Goal: Task Accomplishment & Management: Use online tool/utility

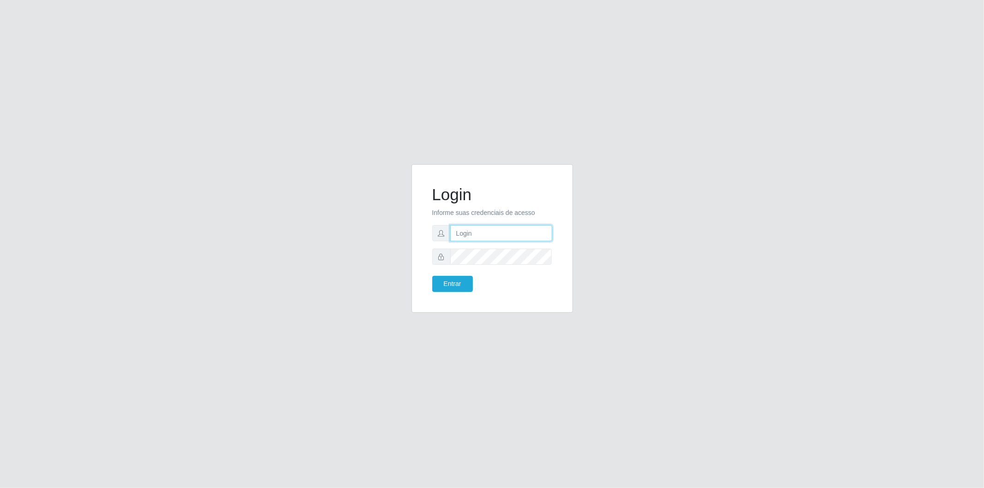
drag, startPoint x: 506, startPoint y: 232, endPoint x: 497, endPoint y: 239, distance: 12.2
click at [506, 232] on input "text" at bounding box center [501, 233] width 102 height 16
type input "[EMAIL_ADDRESS][DOMAIN_NAME]"
click at [432, 276] on button "Entrar" at bounding box center [452, 284] width 41 height 16
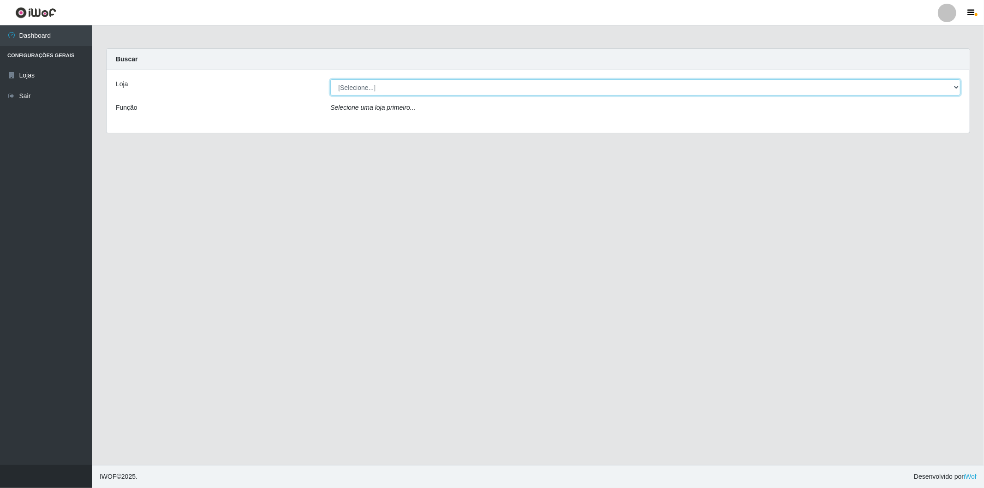
drag, startPoint x: 363, startPoint y: 94, endPoint x: 363, endPoint y: 89, distance: 5.1
click at [363, 94] on select "[Selecione...] BomQueSó Agreste - Loja 2" at bounding box center [645, 87] width 630 height 16
select select "214"
click at [330, 79] on select "[Selecione...] BomQueSó Agreste - Loja 2" at bounding box center [645, 87] width 630 height 16
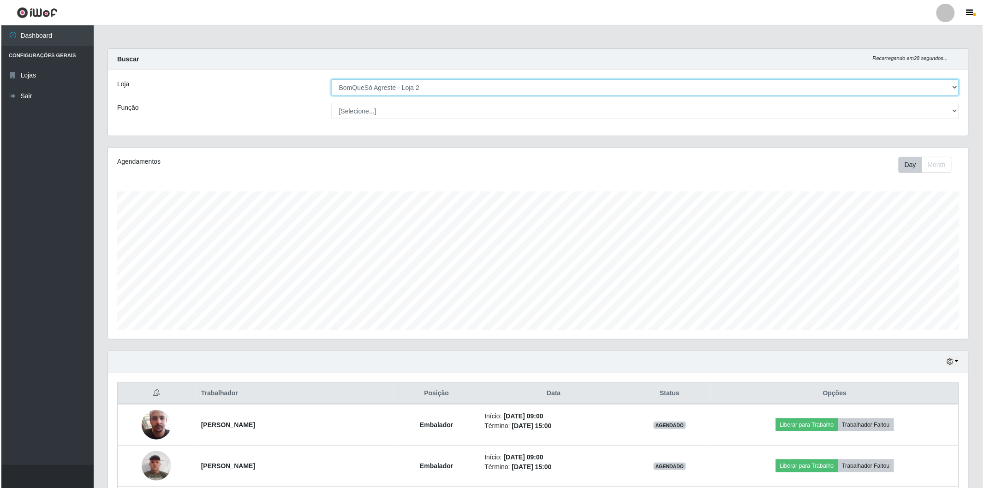
scroll to position [102, 0]
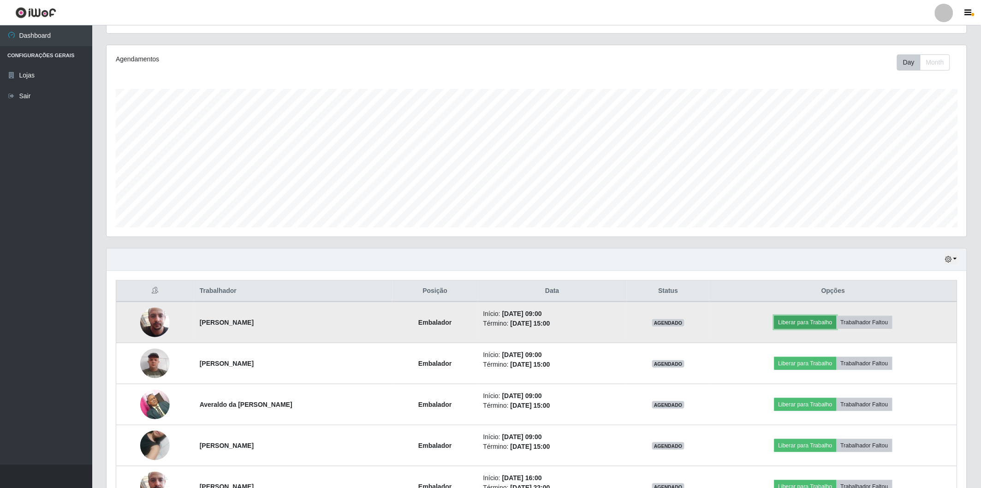
click at [797, 325] on button "Liberar para Trabalho" at bounding box center [806, 322] width 62 height 13
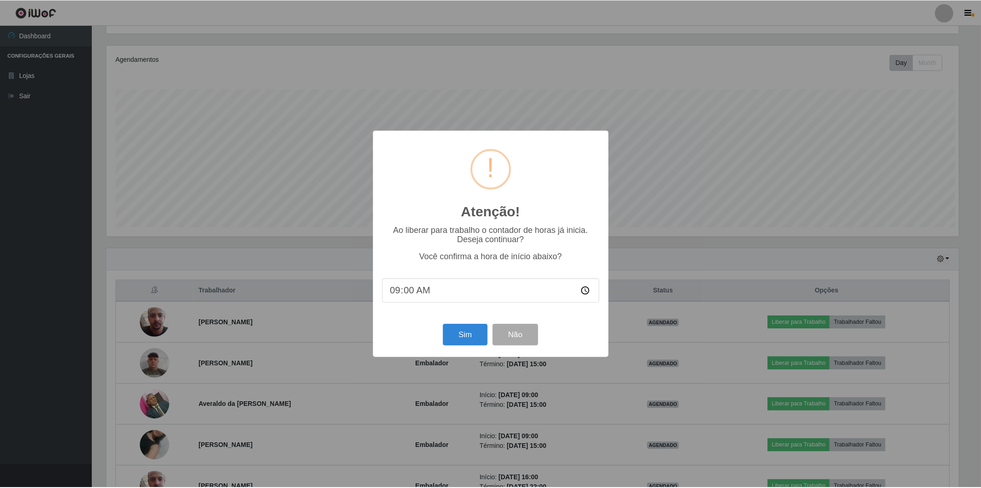
scroll to position [191, 855]
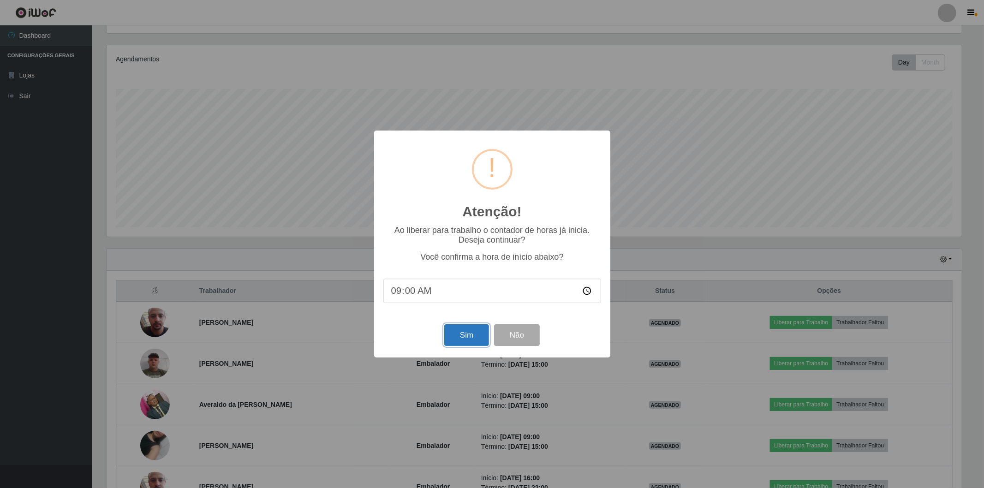
click at [466, 346] on button "Sim" at bounding box center [466, 335] width 45 height 22
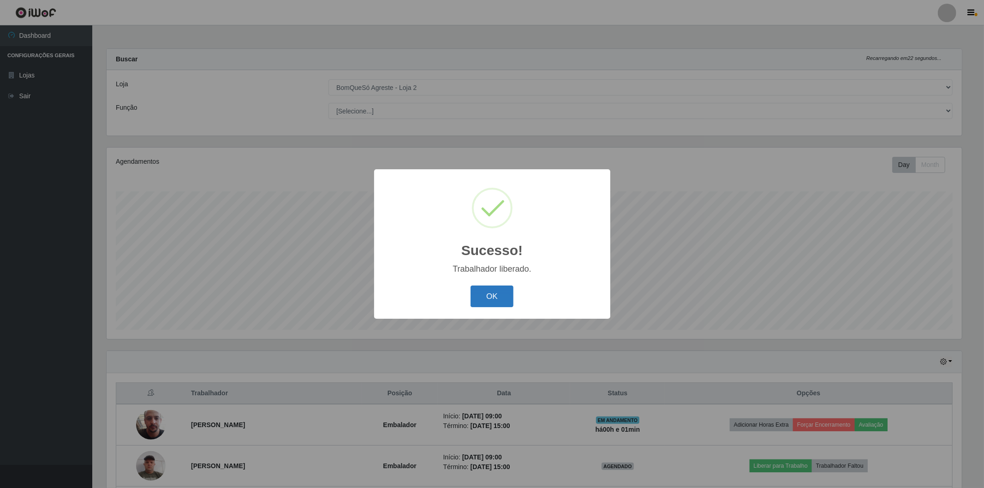
click at [506, 294] on button "OK" at bounding box center [492, 297] width 43 height 22
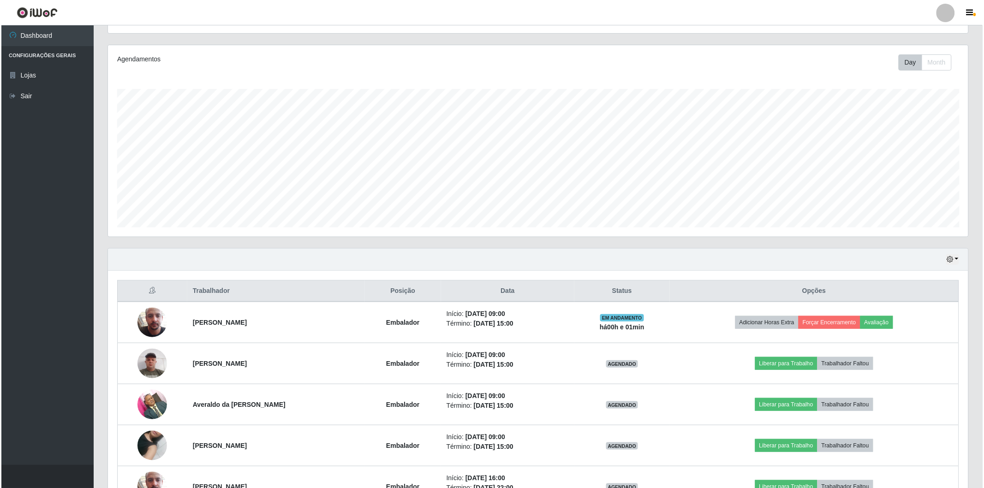
scroll to position [154, 0]
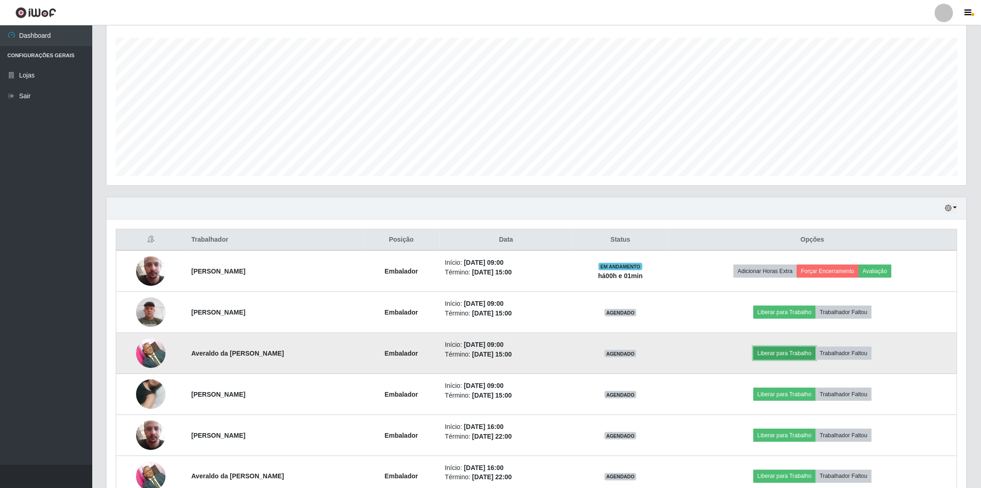
click at [799, 358] on button "Liberar para Trabalho" at bounding box center [785, 353] width 62 height 13
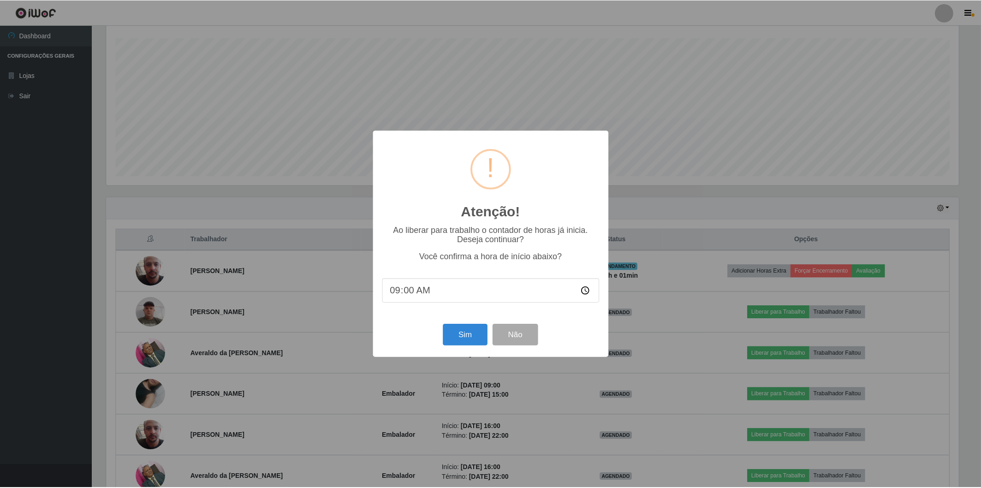
scroll to position [191, 855]
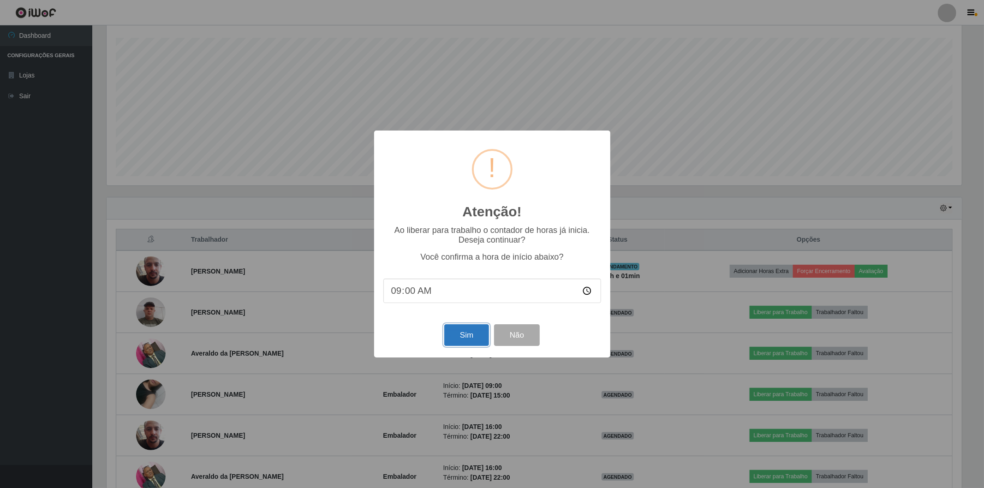
click at [467, 335] on button "Sim" at bounding box center [466, 335] width 45 height 22
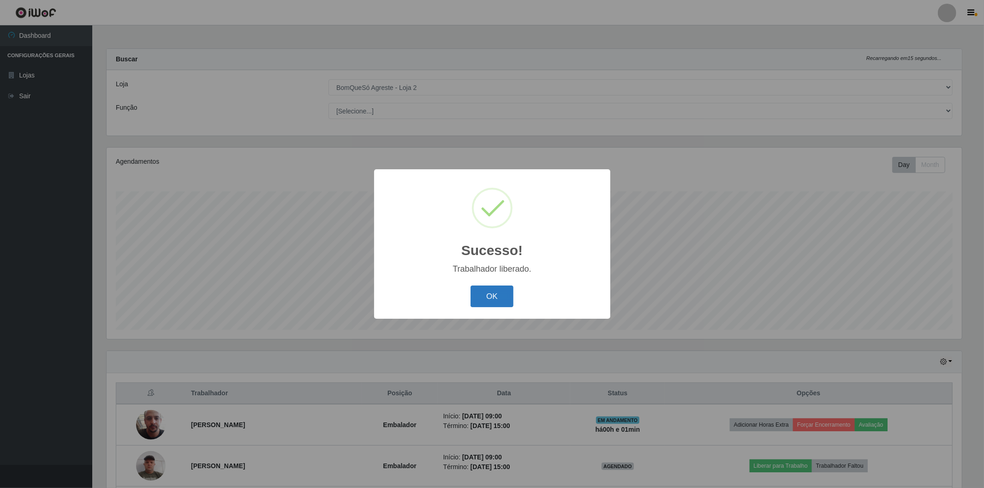
click at [486, 288] on button "OK" at bounding box center [492, 297] width 43 height 22
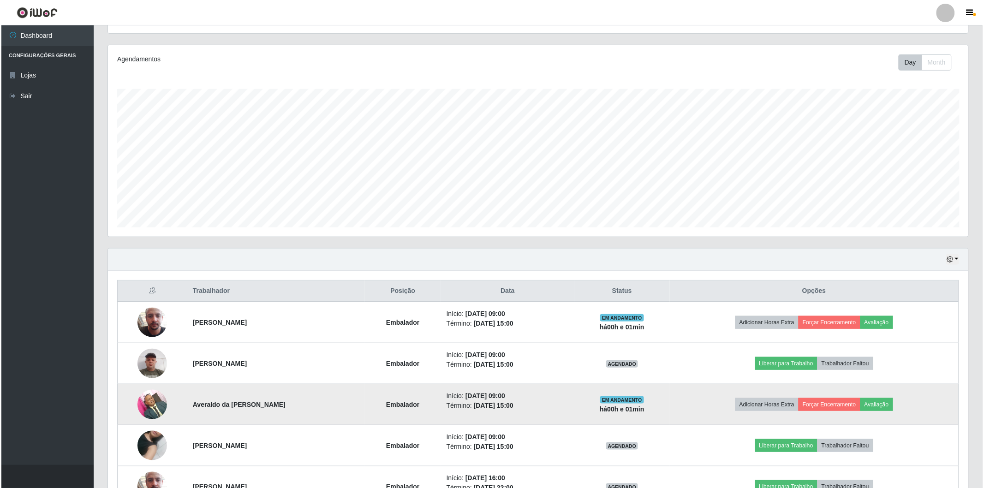
scroll to position [154, 0]
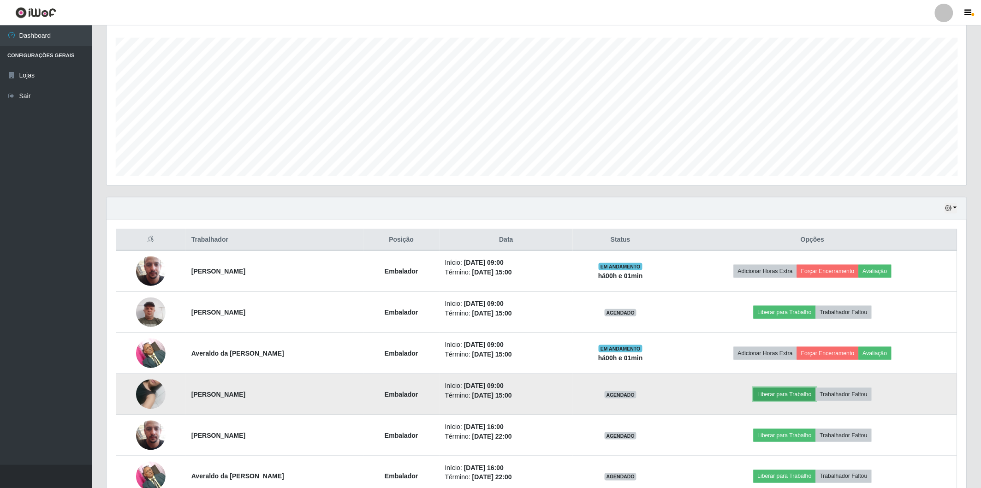
click at [813, 395] on button "Liberar para Trabalho" at bounding box center [785, 394] width 62 height 13
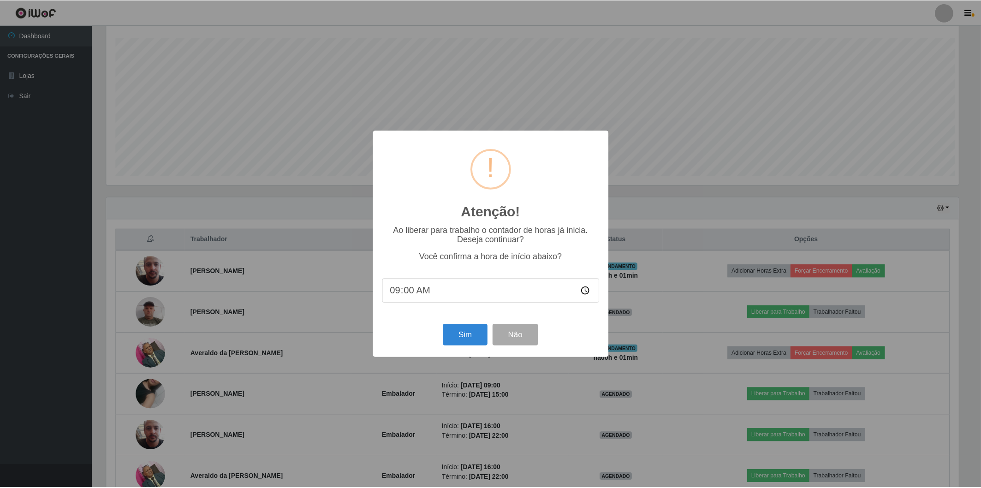
scroll to position [191, 855]
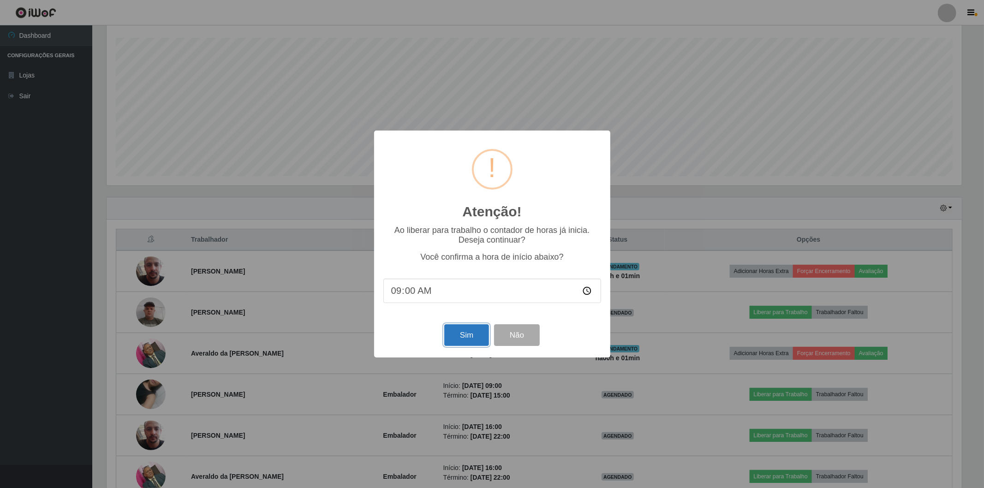
click at [464, 329] on button "Sim" at bounding box center [466, 335] width 45 height 22
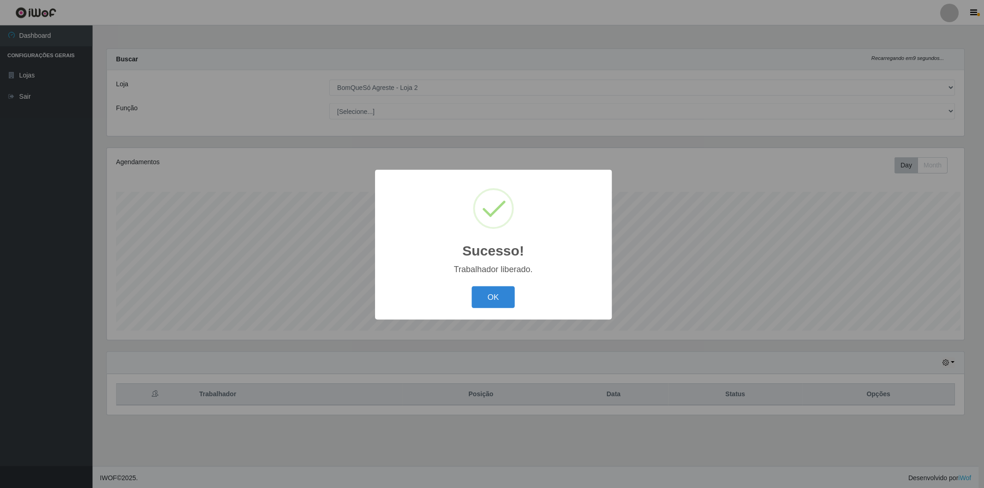
scroll to position [0, 0]
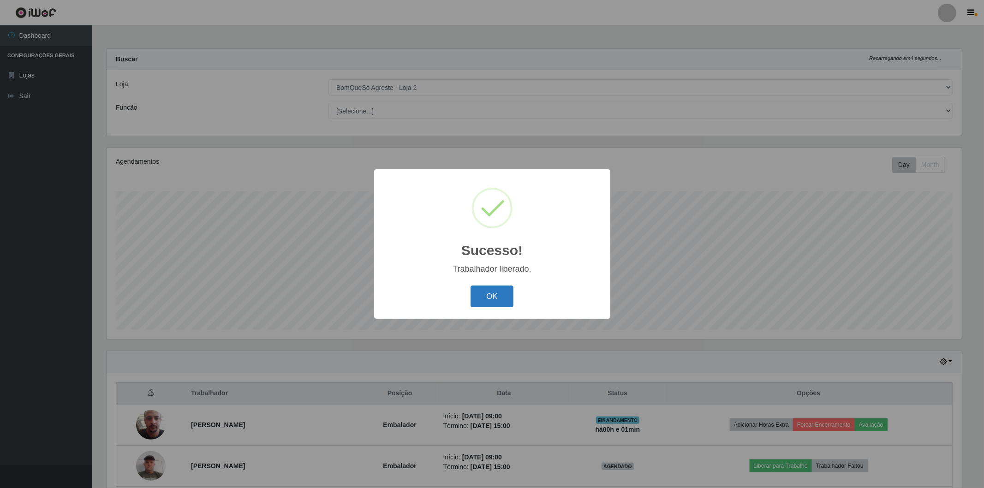
click at [489, 292] on button "OK" at bounding box center [492, 297] width 43 height 22
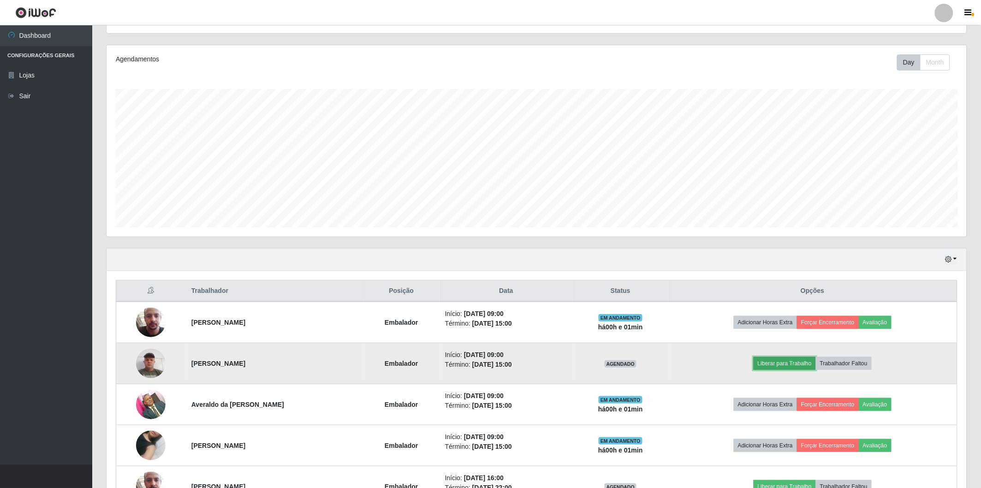
click at [796, 363] on button "Liberar para Trabalho" at bounding box center [785, 363] width 62 height 13
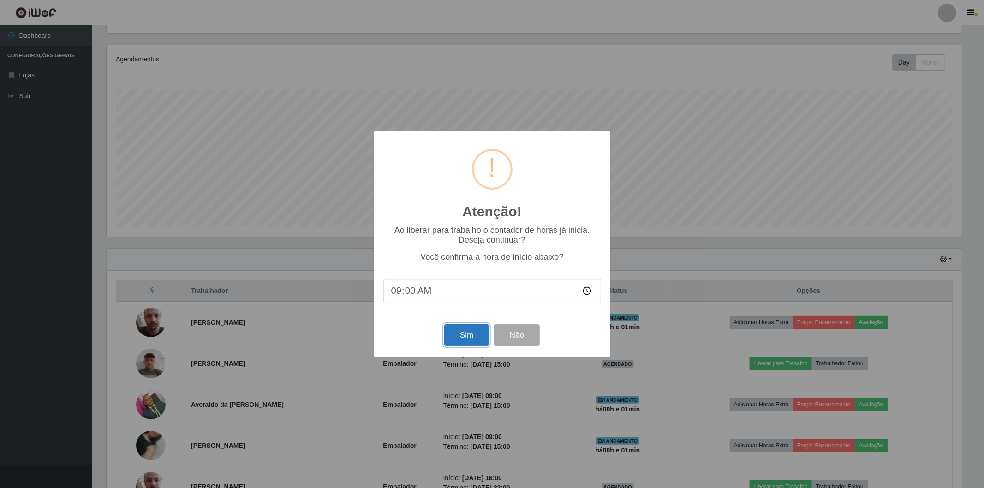
click at [462, 337] on button "Sim" at bounding box center [466, 335] width 45 height 22
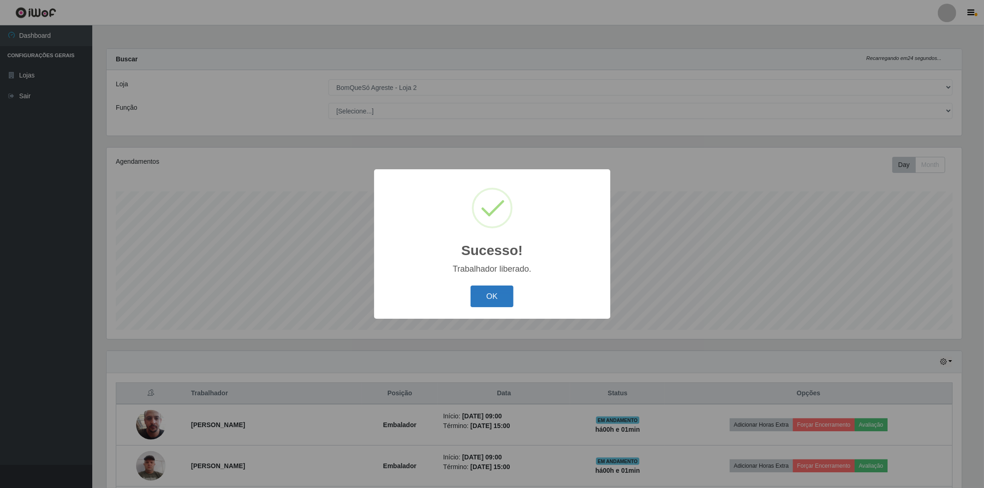
click at [490, 292] on button "OK" at bounding box center [492, 297] width 43 height 22
